Goal: Task Accomplishment & Management: Use online tool/utility

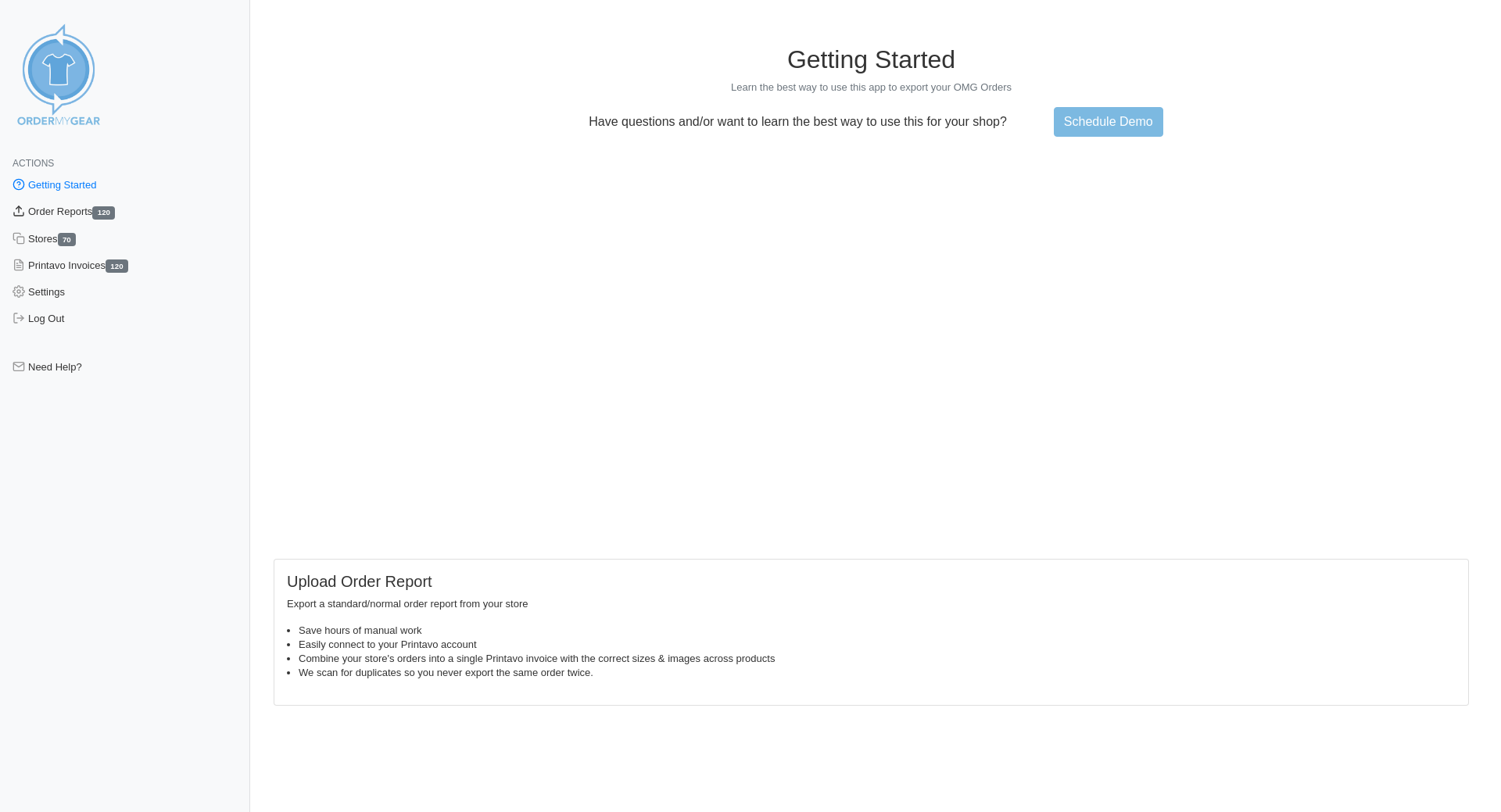
click at [99, 210] on link "Order Reports 120" at bounding box center [125, 212] width 250 height 26
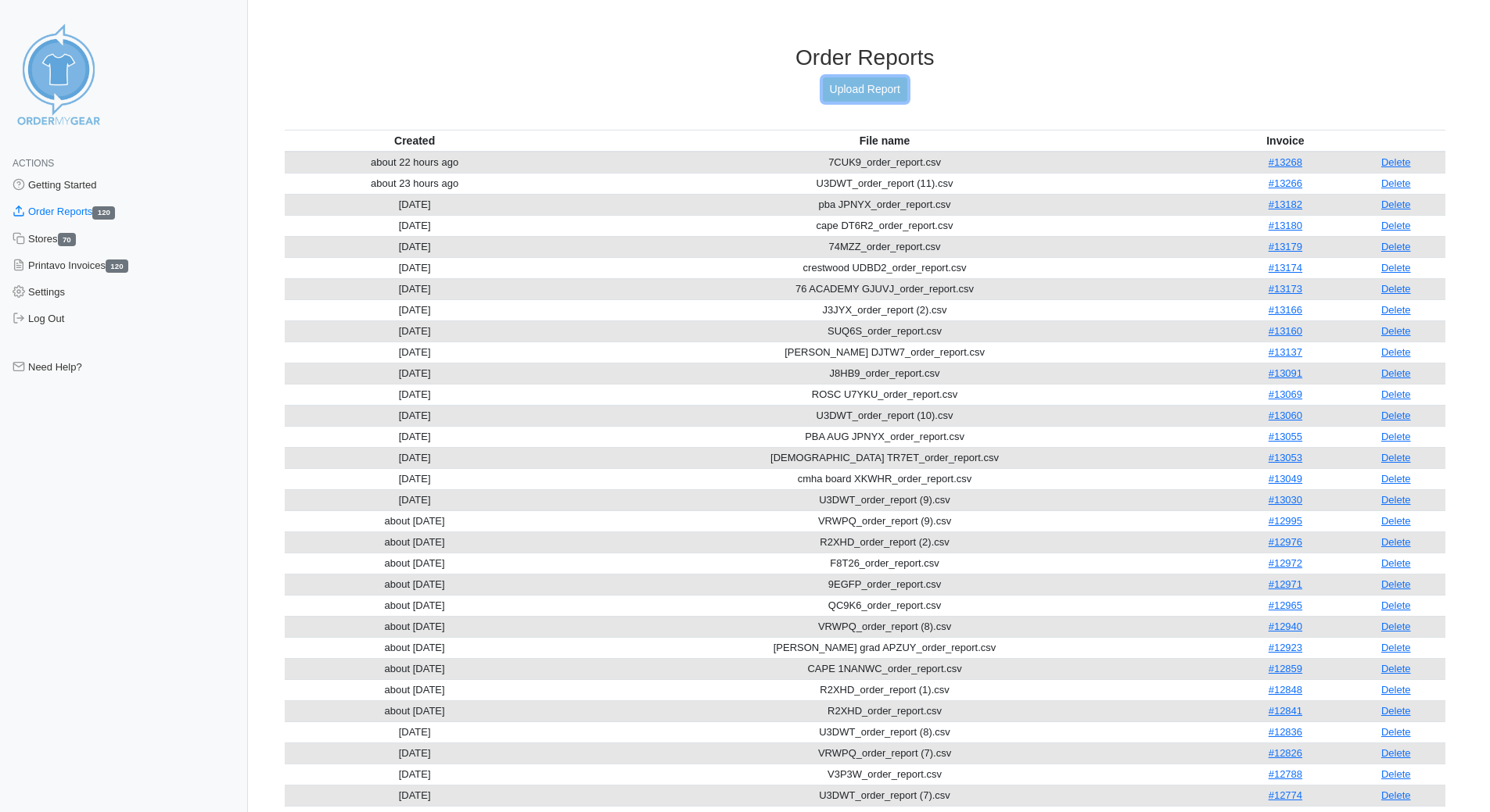
click at [833, 87] on link "Upload Report" at bounding box center [865, 89] width 85 height 24
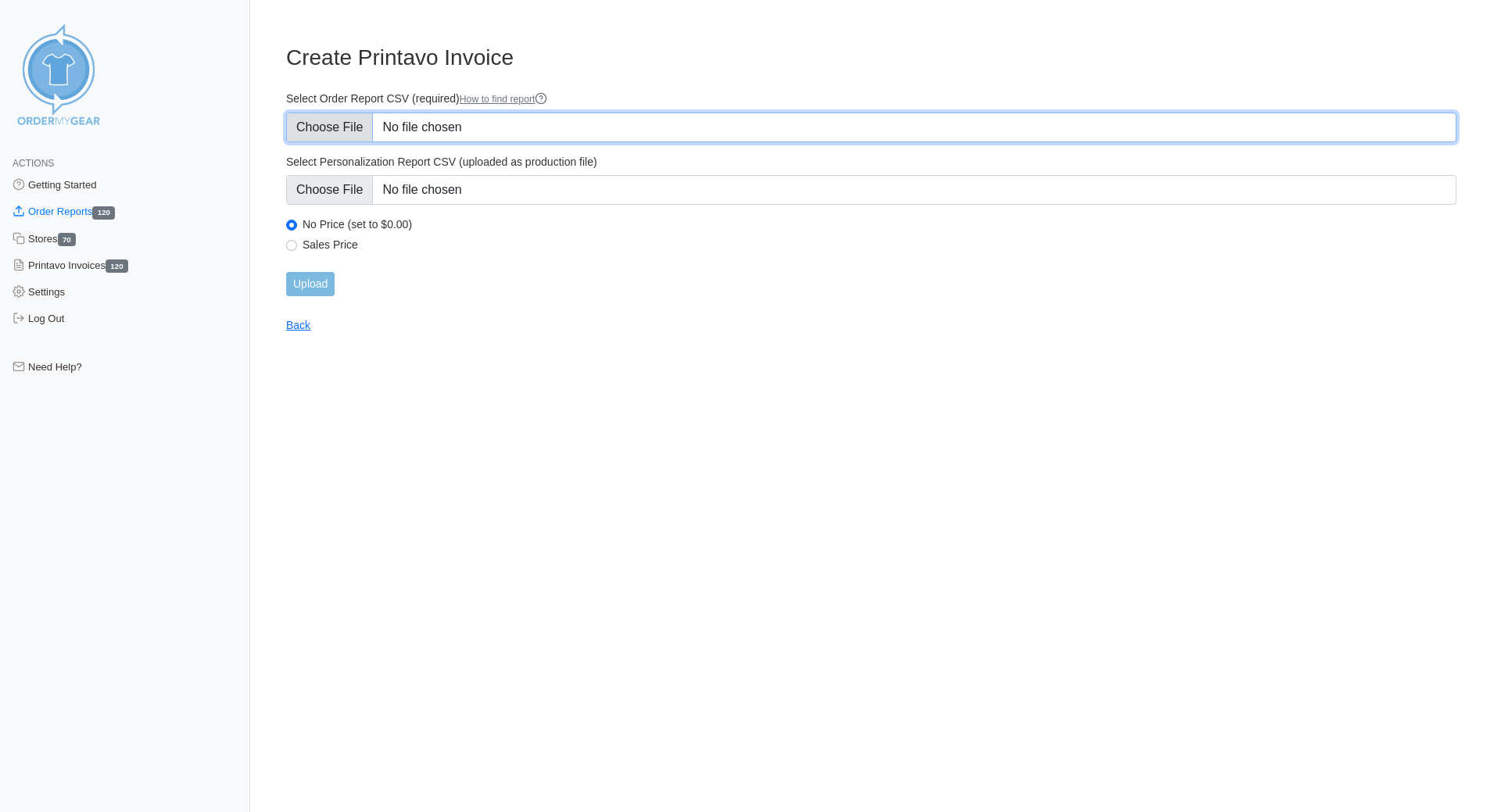
click at [360, 132] on input "Select Order Report CSV (required) How to find report" at bounding box center [870, 128] width 1170 height 30
type input "C:\fakepath\cfb KR86G_order_report.csv"
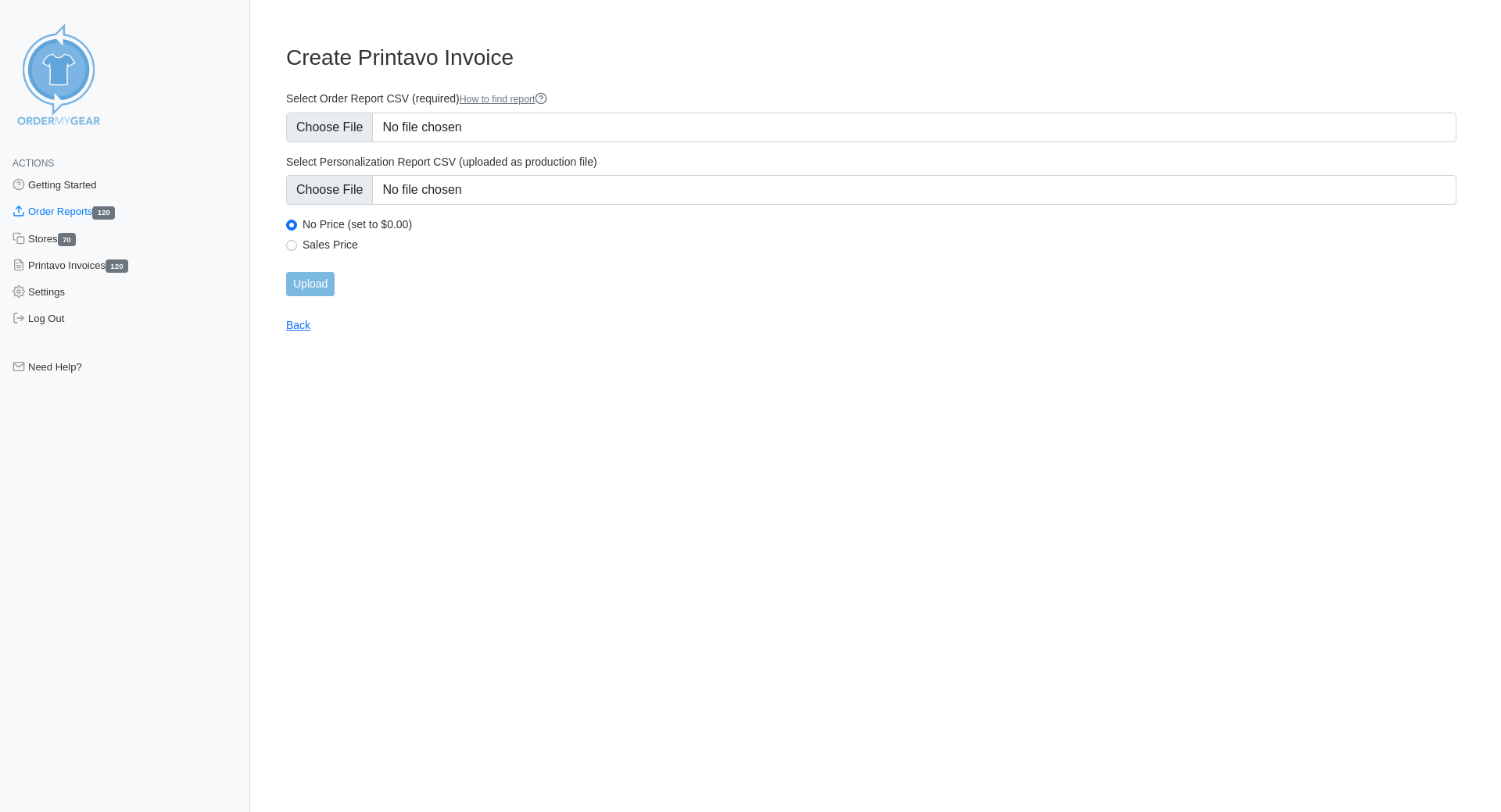
click at [301, 246] on div "Sales Price" at bounding box center [870, 246] width 1170 height 19
click at [288, 248] on input "Sales Price" at bounding box center [291, 245] width 11 height 11
radio input "true"
click at [311, 288] on input "Upload" at bounding box center [310, 283] width 49 height 24
